Goal: Transaction & Acquisition: Purchase product/service

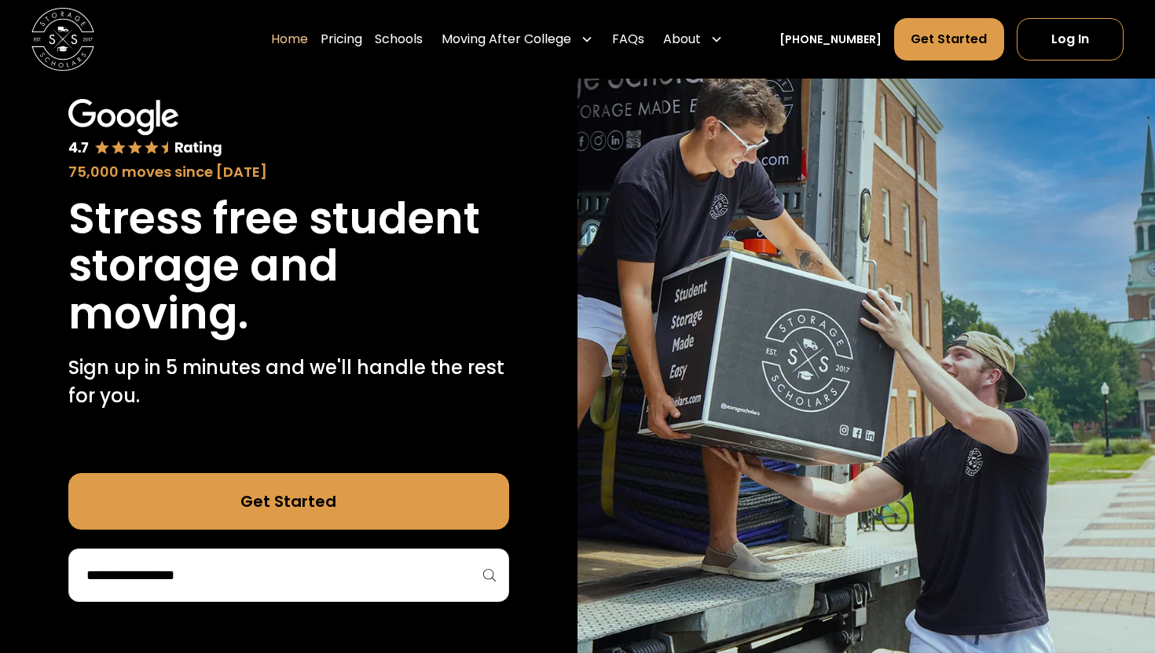
scroll to position [106, 0]
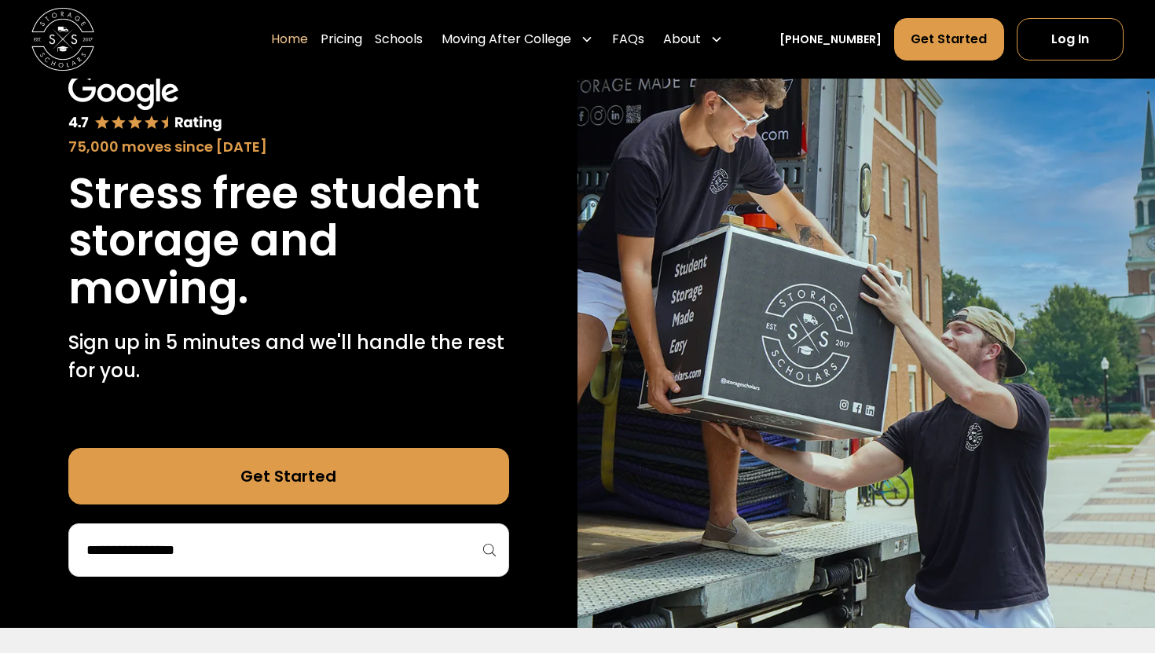
click at [251, 564] on div at bounding box center [288, 549] width 441 height 53
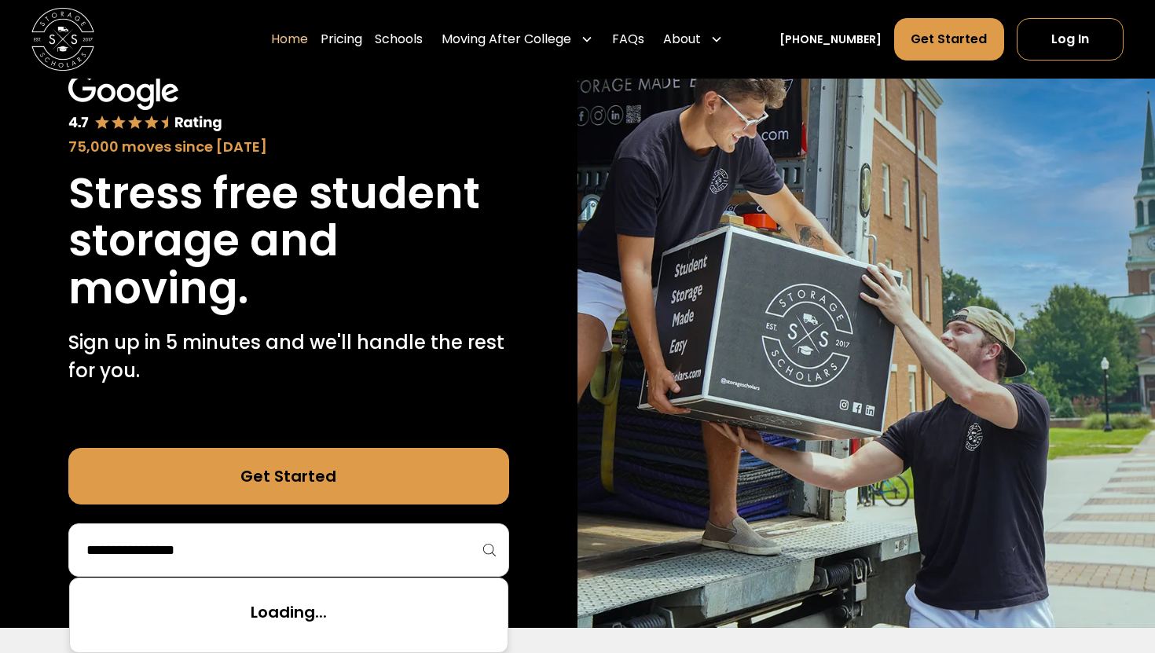
click at [225, 539] on input "search" at bounding box center [289, 550] width 408 height 27
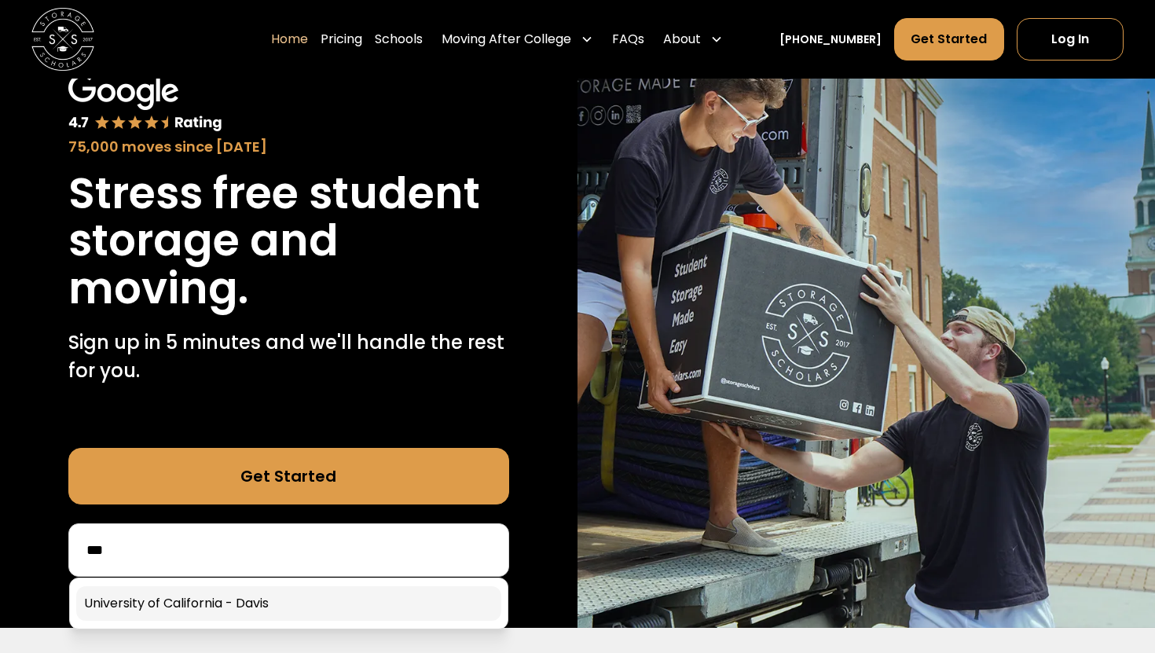
type input "**"
click at [148, 587] on link at bounding box center [288, 603] width 425 height 35
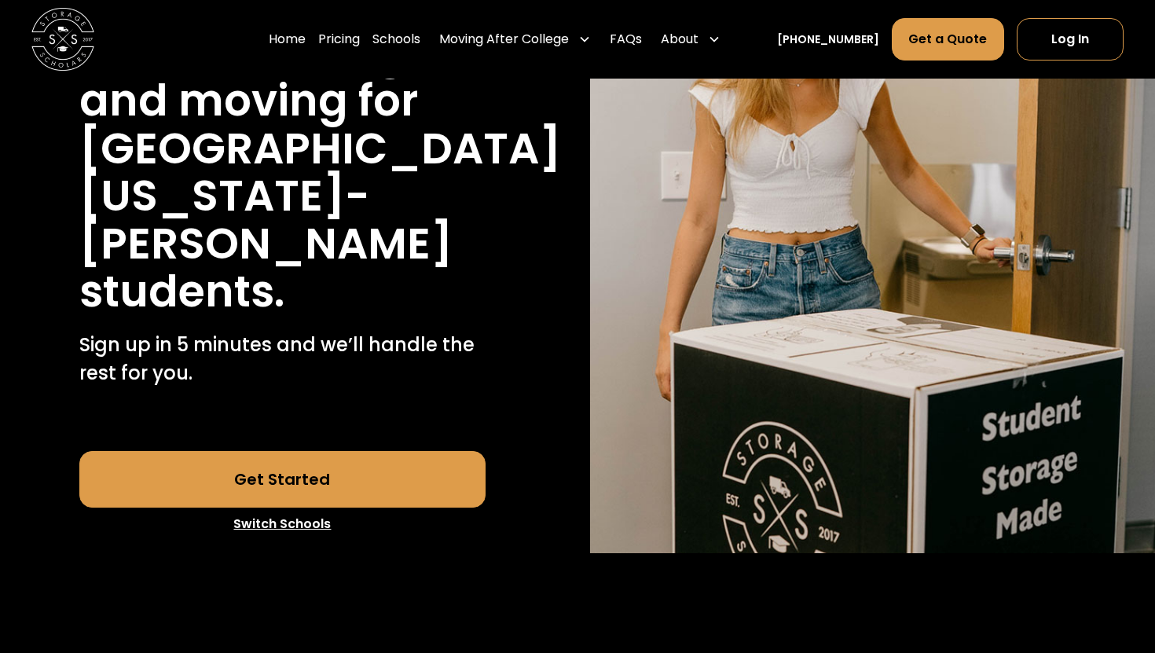
scroll to position [291, 0]
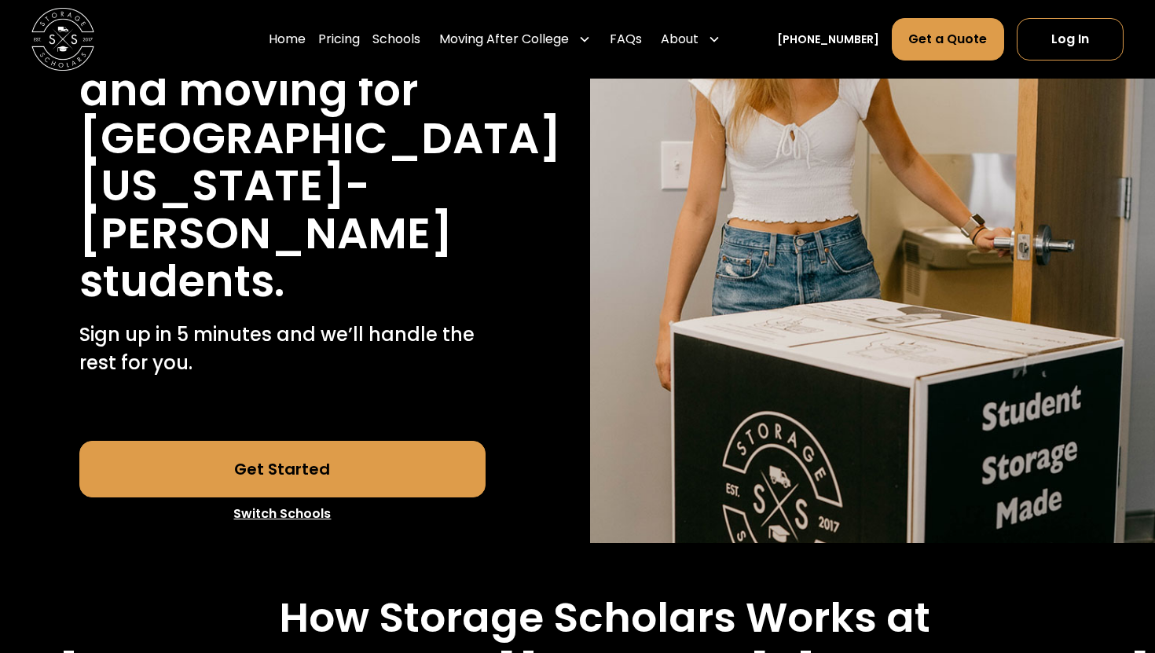
click at [281, 441] on link "Get Started" at bounding box center [282, 469] width 407 height 57
